Goal: Information Seeking & Learning: Learn about a topic

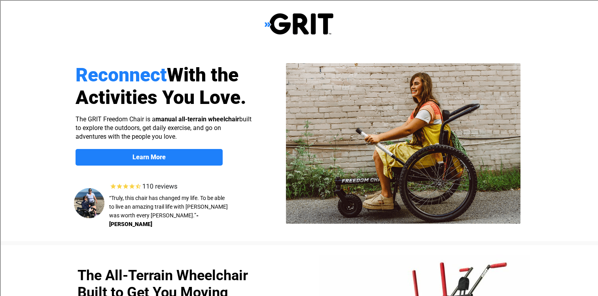
select select "US"
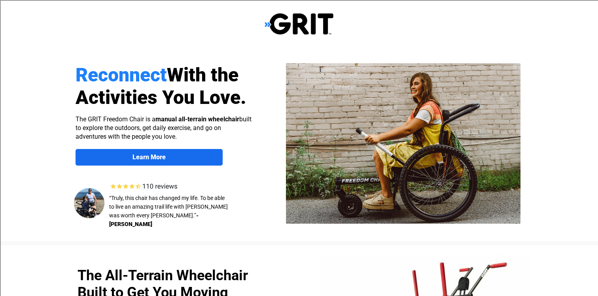
click at [200, 158] on span "Learn More" at bounding box center [149, 158] width 147 height 8
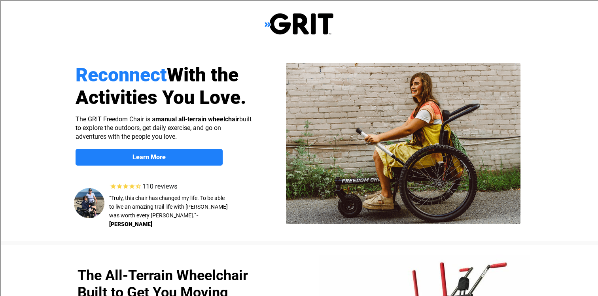
click at [277, 24] on img at bounding box center [299, 24] width 69 height 23
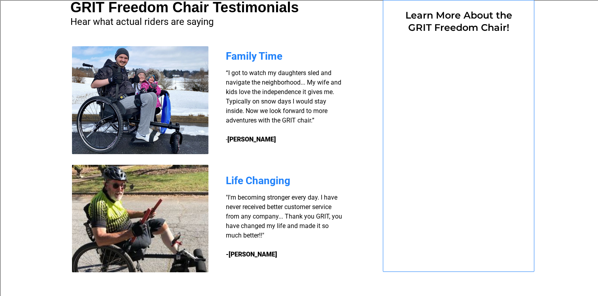
select select "US"
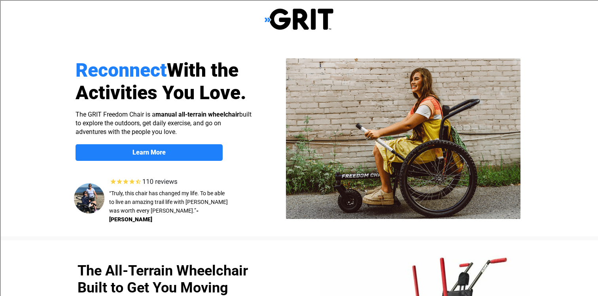
scroll to position [0, 0]
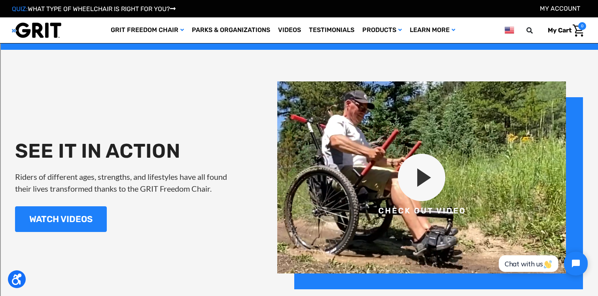
scroll to position [855, 0]
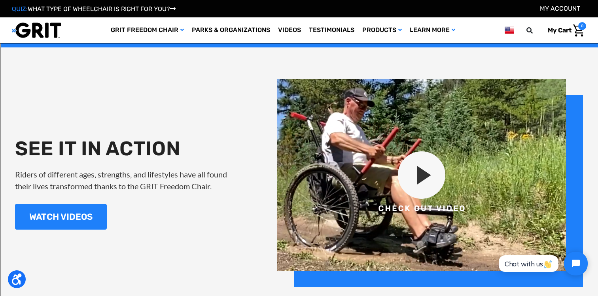
click at [400, 180] on img at bounding box center [430, 183] width 306 height 208
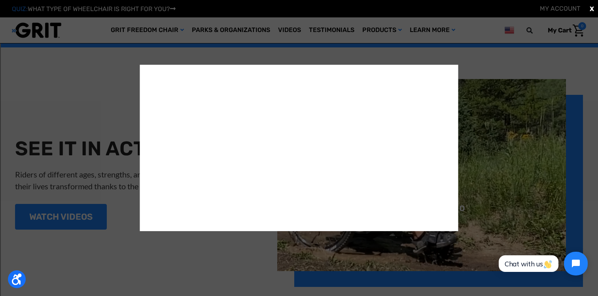
scroll to position [0, 0]
click at [151, 263] on div "X" at bounding box center [299, 148] width 598 height 296
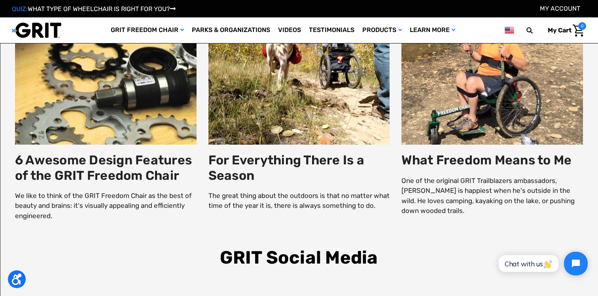
scroll to position [1437, 0]
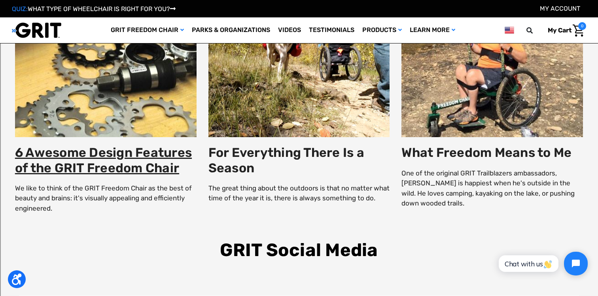
click at [136, 165] on link "6 Awesome Design Features of the GRIT Freedom Chair" at bounding box center [103, 160] width 177 height 30
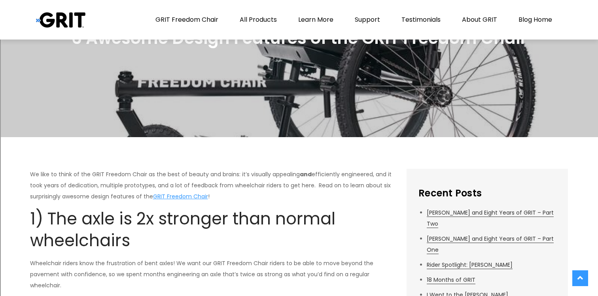
scroll to position [33, 0]
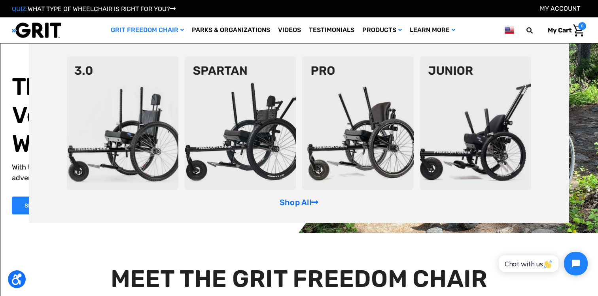
click at [158, 103] on img at bounding box center [123, 123] width 112 height 134
